Goal: Find specific page/section: Find specific page/section

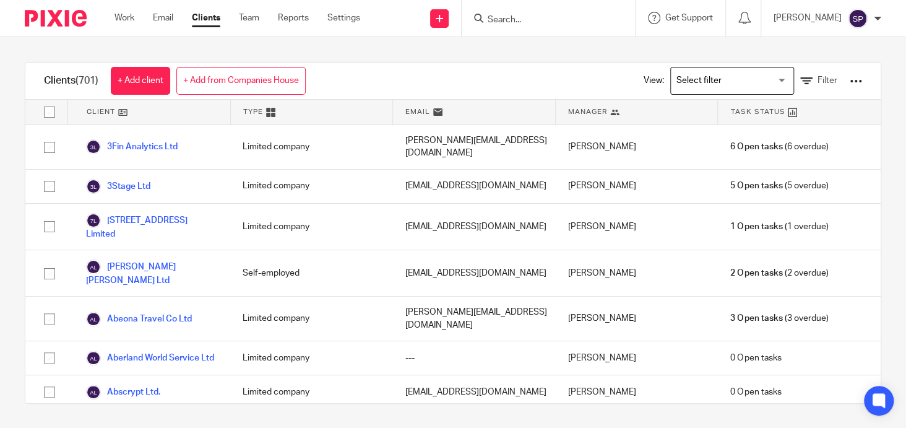
click at [517, 32] on div at bounding box center [548, 18] width 173 height 37
click at [510, 11] on form at bounding box center [553, 18] width 132 height 15
drag, startPoint x: 510, startPoint y: 11, endPoint x: 507, endPoint y: 20, distance: 9.2
click at [507, 20] on form at bounding box center [553, 18] width 132 height 15
click at [507, 20] on input "Search" at bounding box center [542, 20] width 111 height 11
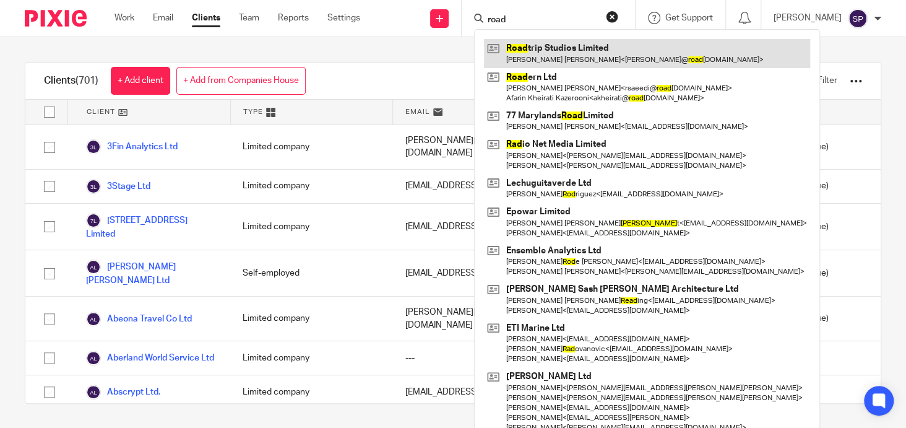
type input "road"
click at [530, 49] on link at bounding box center [647, 53] width 326 height 28
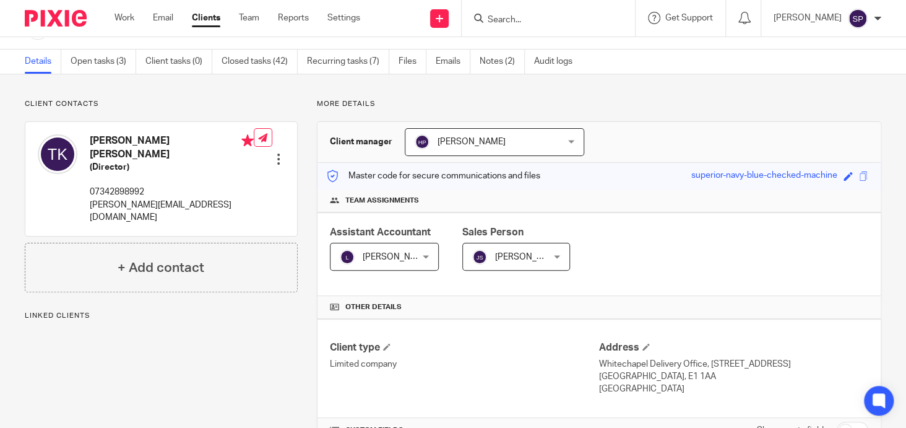
scroll to position [186, 0]
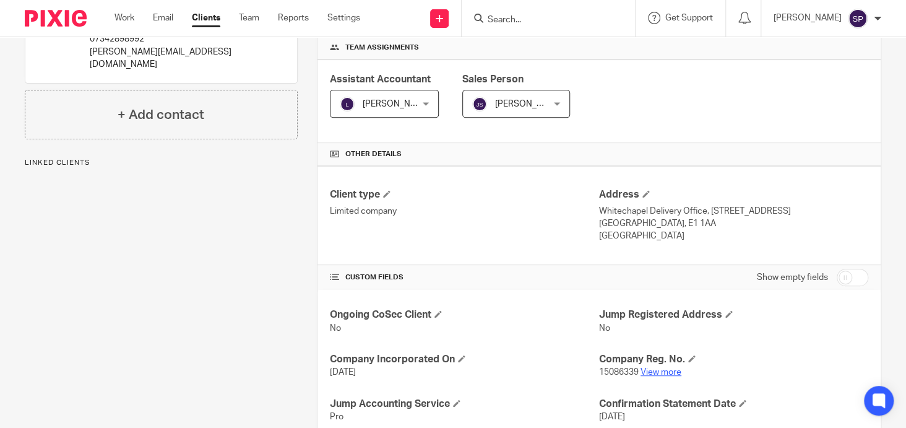
click at [648, 372] on link "View more" at bounding box center [661, 372] width 41 height 9
